Goal: Information Seeking & Learning: Learn about a topic

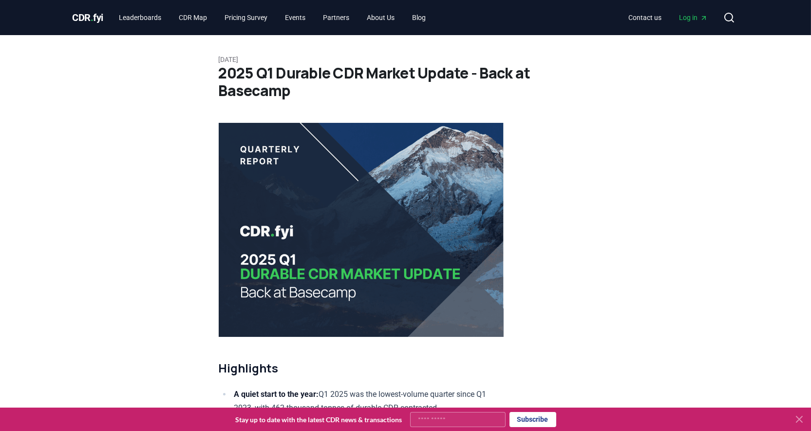
click at [432, 18] on link "Blog" at bounding box center [419, 18] width 29 height 18
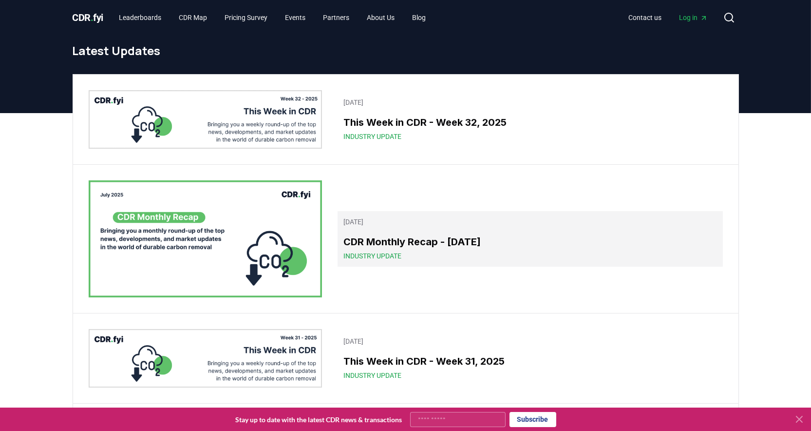
click at [438, 241] on h3 "CDR Monthly Recap - [DATE]" at bounding box center [530, 241] width 373 height 15
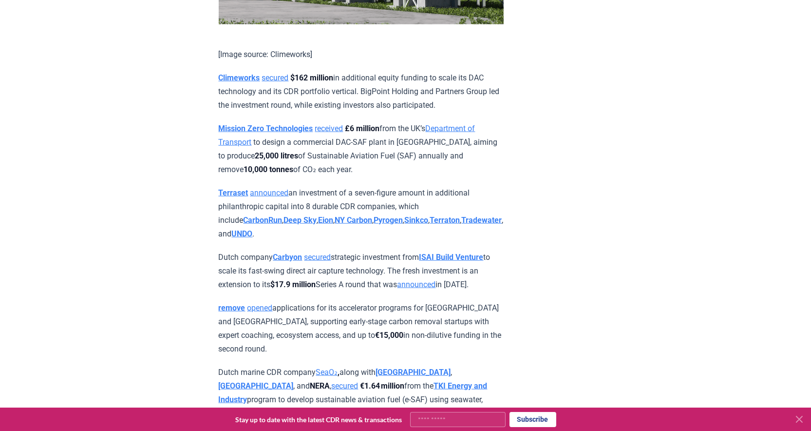
scroll to position [1352, 0]
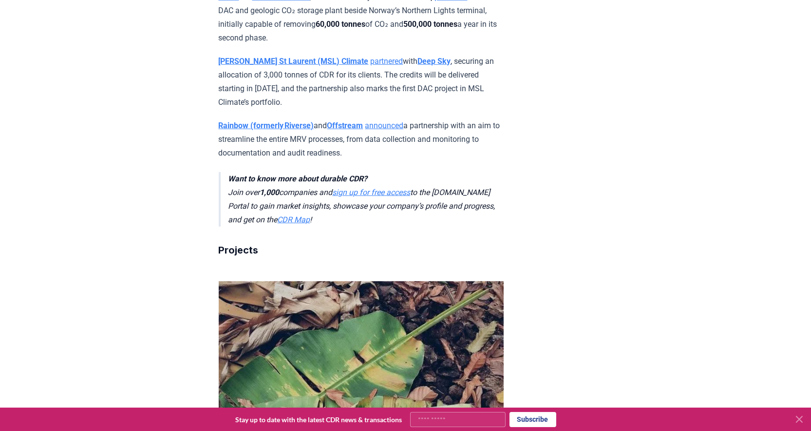
drag, startPoint x: 348, startPoint y: 253, endPoint x: 214, endPoint y: 213, distance: 139.9
copy p "Phlair and Carbon Removal , via its subsidiary NorDAC Kollsnes, partnered to bu…"
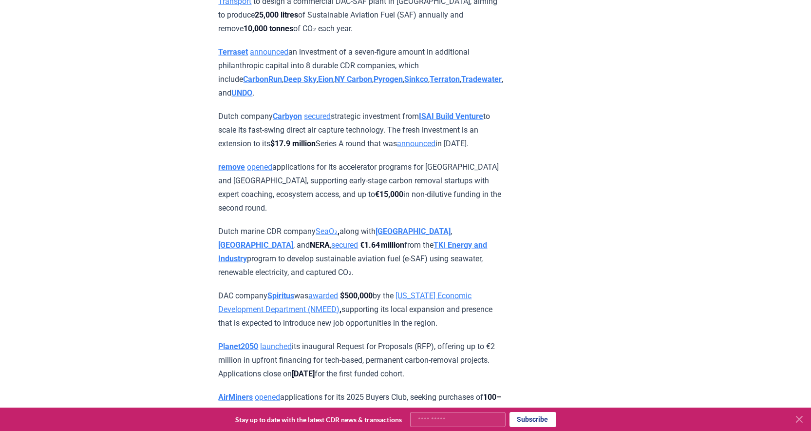
drag, startPoint x: 343, startPoint y: 257, endPoint x: 210, endPoint y: 217, distance: 138.6
copy p "Mission Zero Technologies received £6 million from the UK’s Department of Trans…"
